Goal: Find specific page/section: Find specific page/section

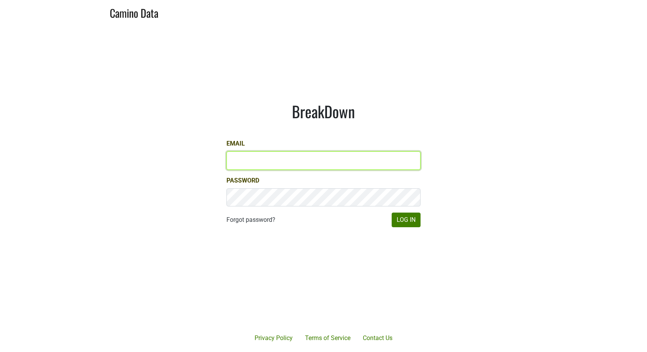
type input "[EMAIL_ADDRESS][DOMAIN_NAME]"
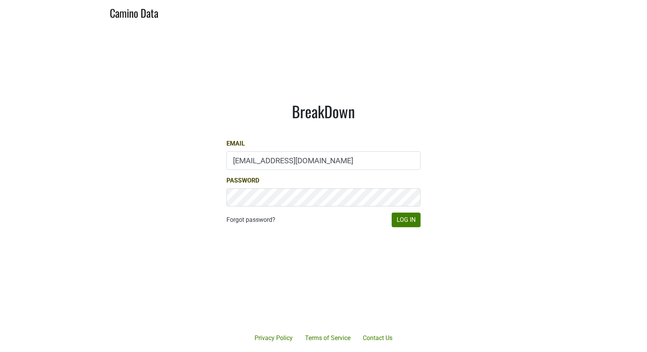
click at [372, 70] on main "BreakDown Email [EMAIL_ADDRESS][DOMAIN_NAME] Password Forgot password? Log In" at bounding box center [323, 164] width 647 height 281
click at [415, 221] on button "Log In" at bounding box center [406, 220] width 29 height 15
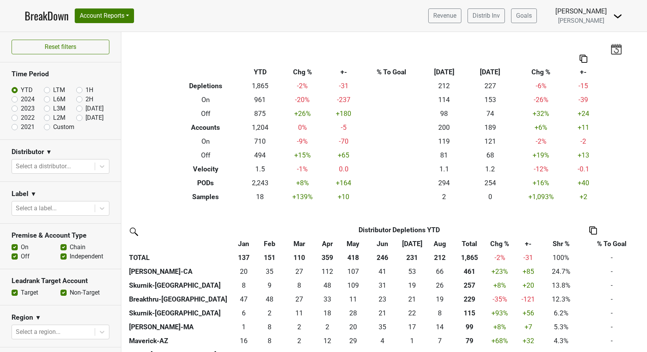
click at [618, 13] on img at bounding box center [617, 16] width 9 height 9
click at [593, 43] on link "Open Leadrank" at bounding box center [591, 43] width 61 height 12
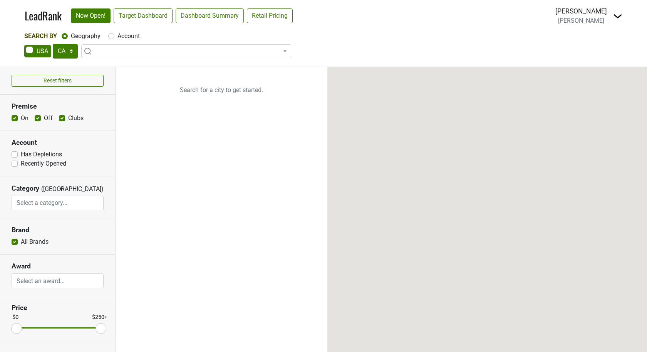
select select "CA"
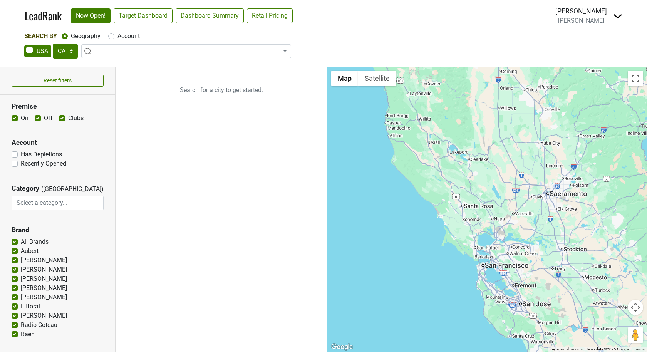
click at [162, 54] on span at bounding box center [186, 51] width 210 height 14
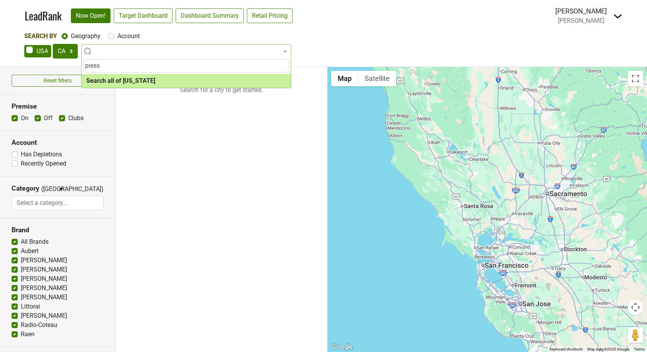
type input "press"
select select "ALL_CA"
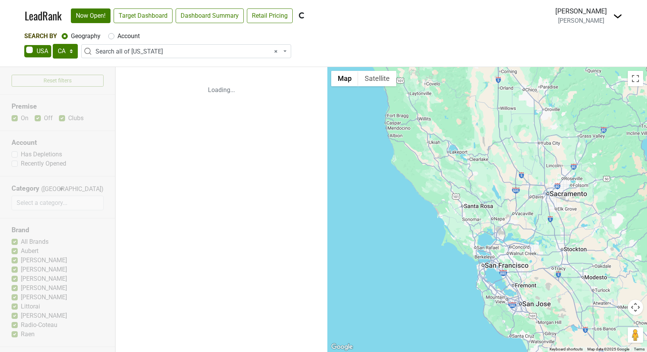
click at [124, 35] on label "Account" at bounding box center [128, 36] width 22 height 9
click at [114, 35] on input "Account" at bounding box center [111, 36] width 6 height 8
radio input "true"
select select
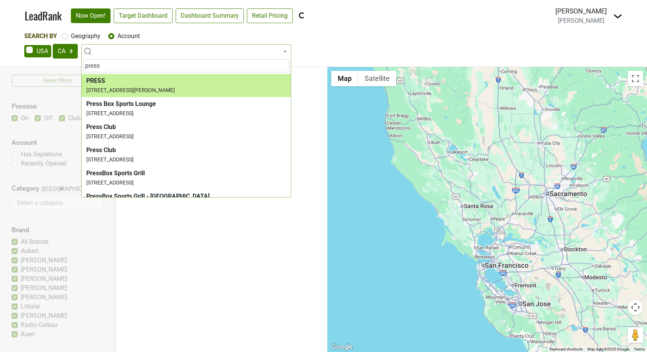
type input "press"
select select "68290"
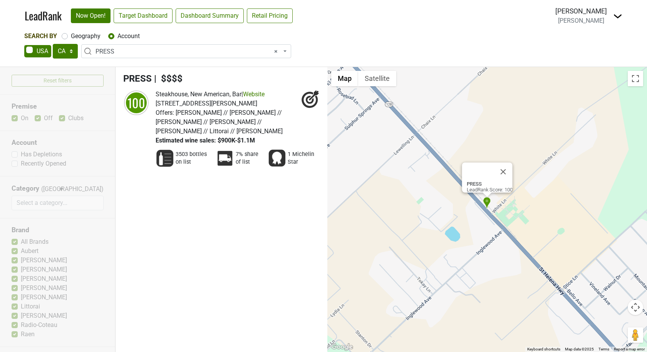
click at [200, 85] on li "PRESS | $$$$ 100 Steakhouse, New American, Bar | Website Offers: 1 Michelin Star" at bounding box center [222, 122] width 212 height 111
